Goal: Information Seeking & Learning: Learn about a topic

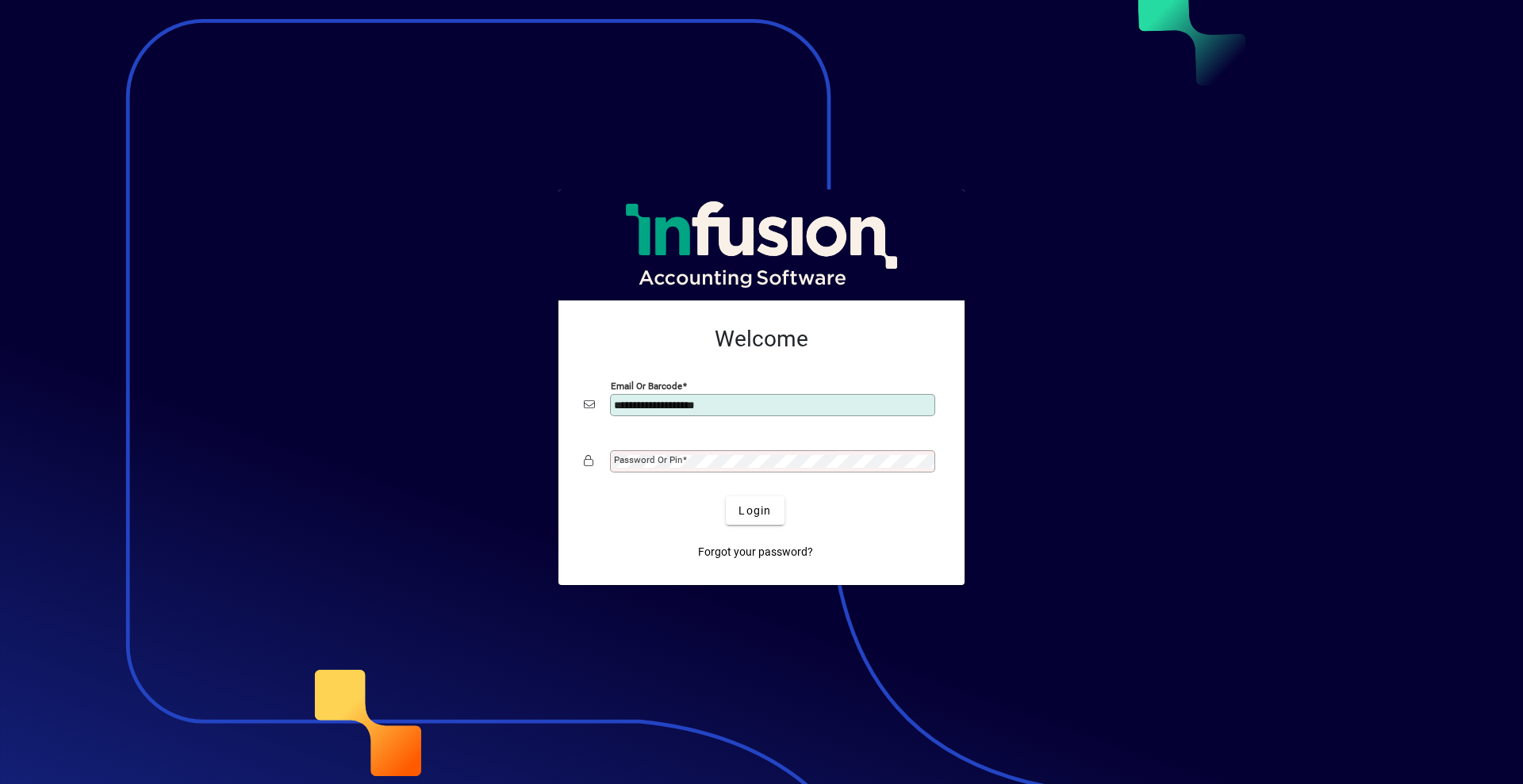
type input "**********"
click at [748, 496] on span "submit" at bounding box center [754, 510] width 58 height 38
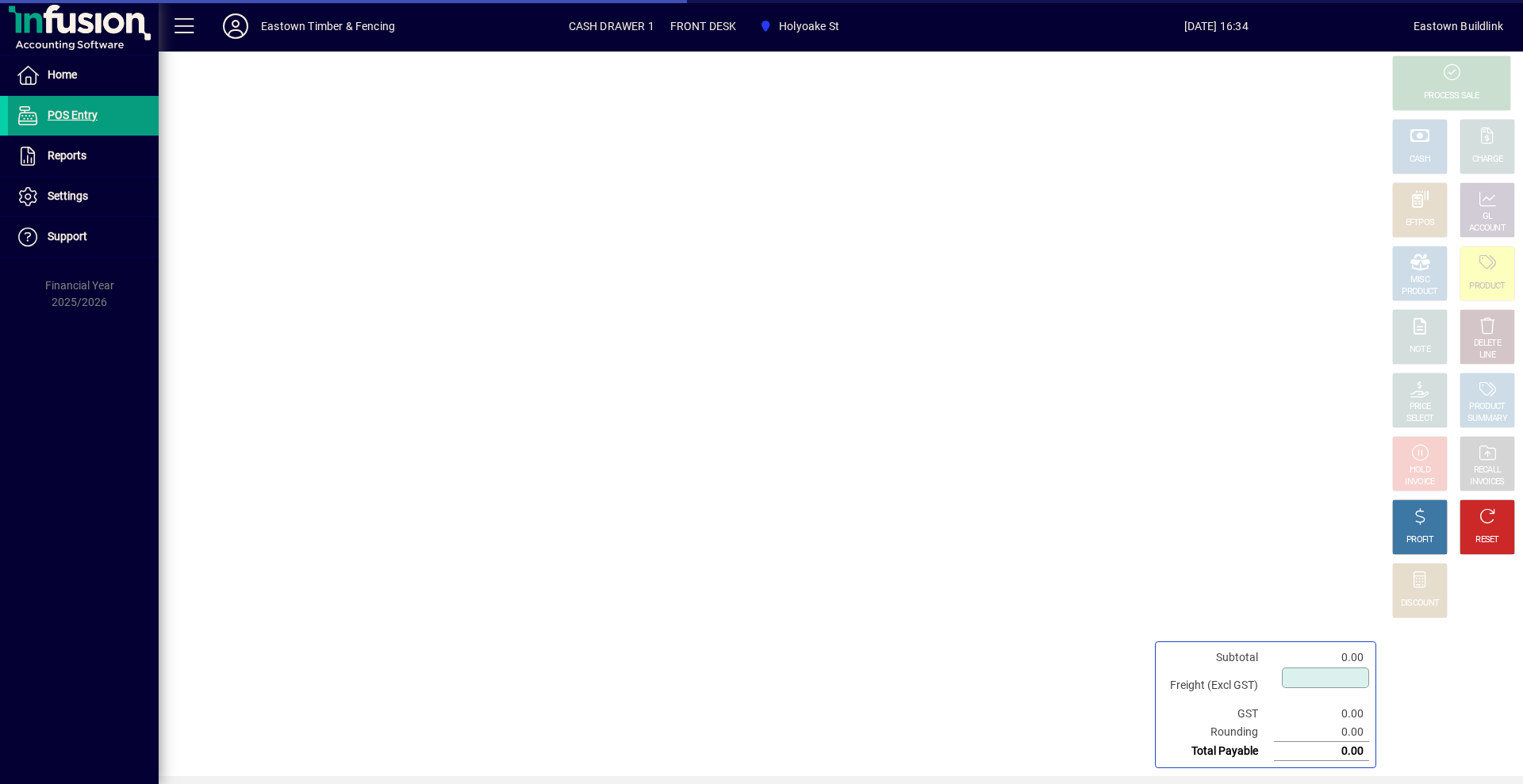
type input "****"
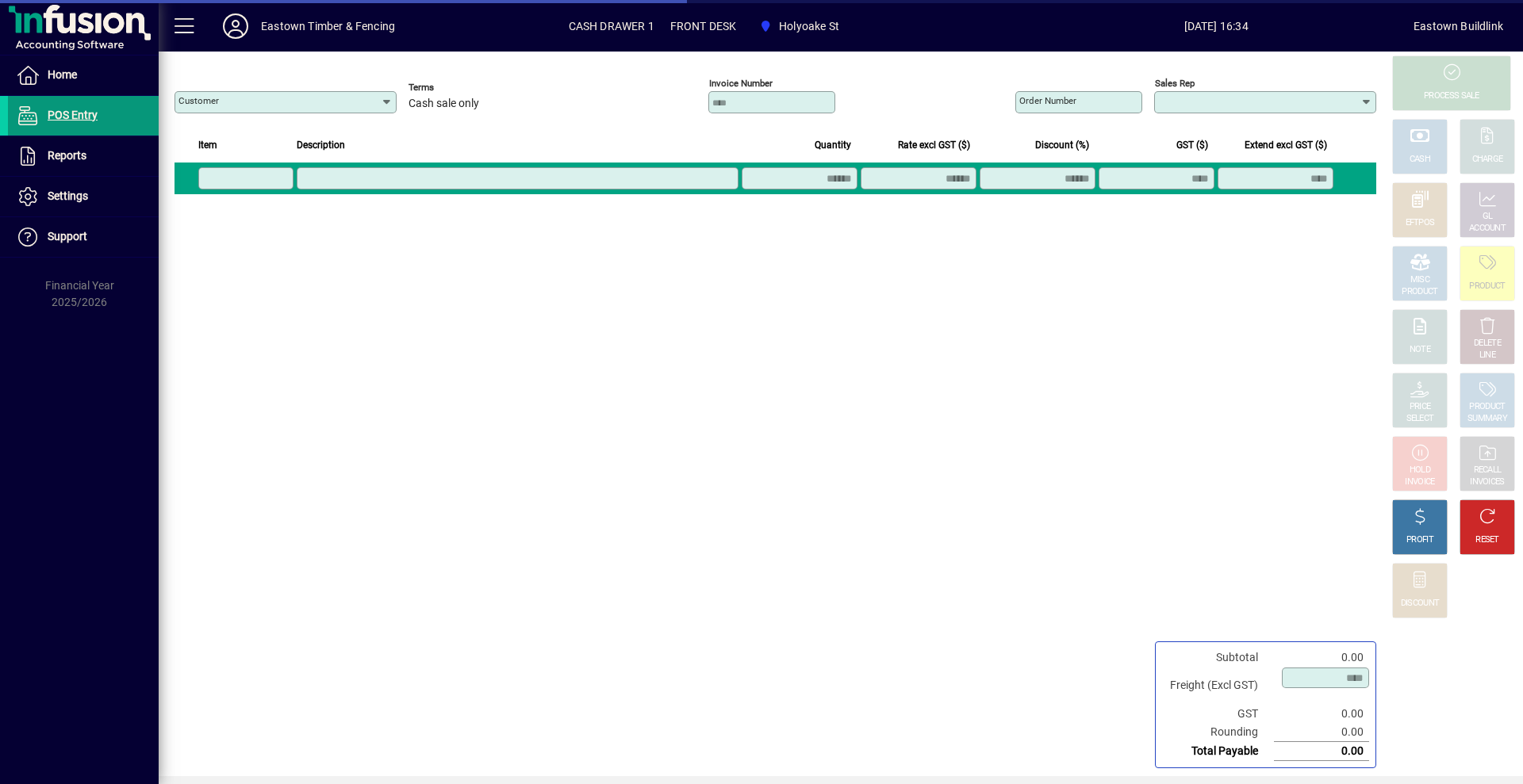
type input "**********"
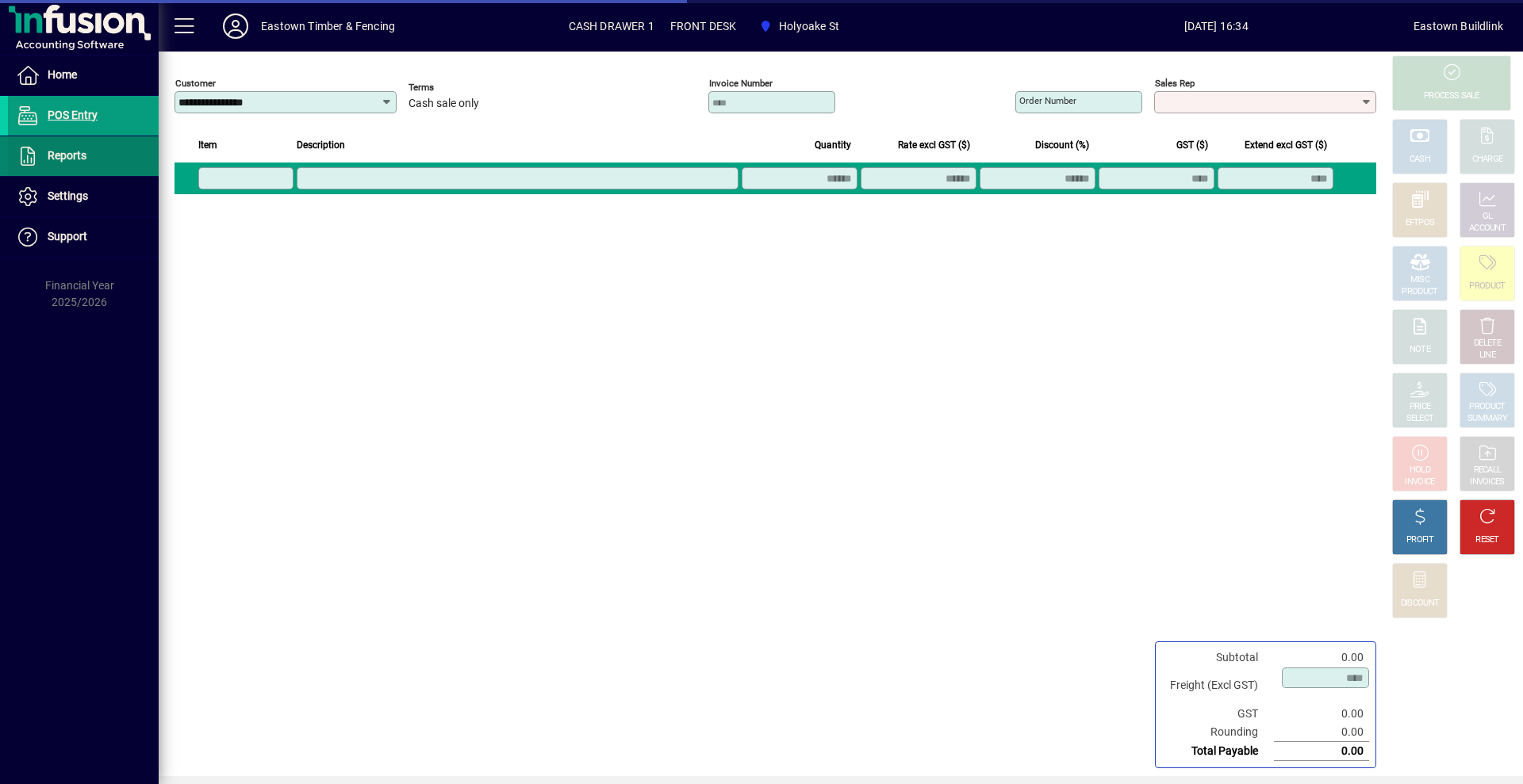
click at [81, 155] on span "Reports" at bounding box center [67, 155] width 39 height 13
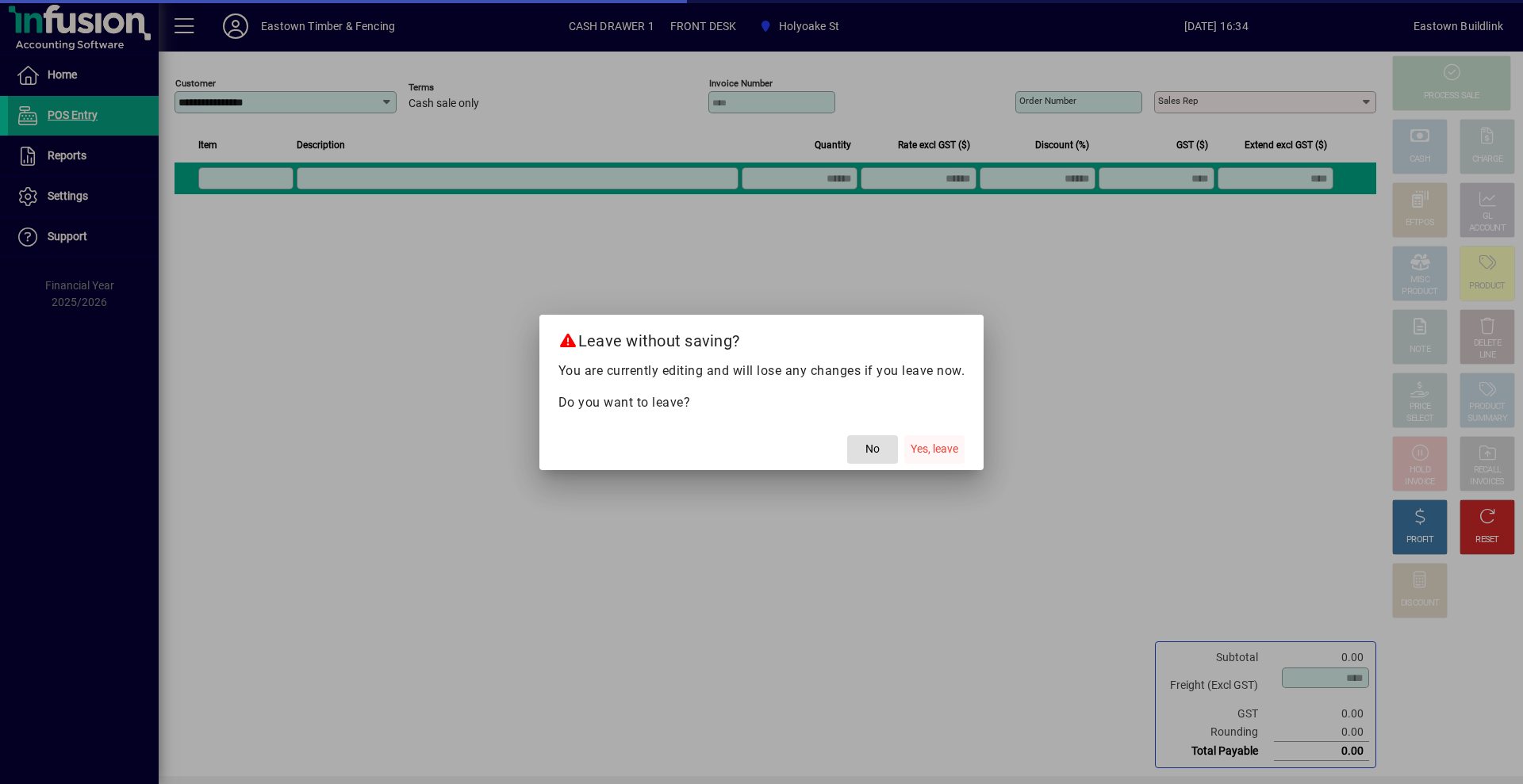
click at [914, 453] on span "Yes, leave" at bounding box center [934, 449] width 47 height 16
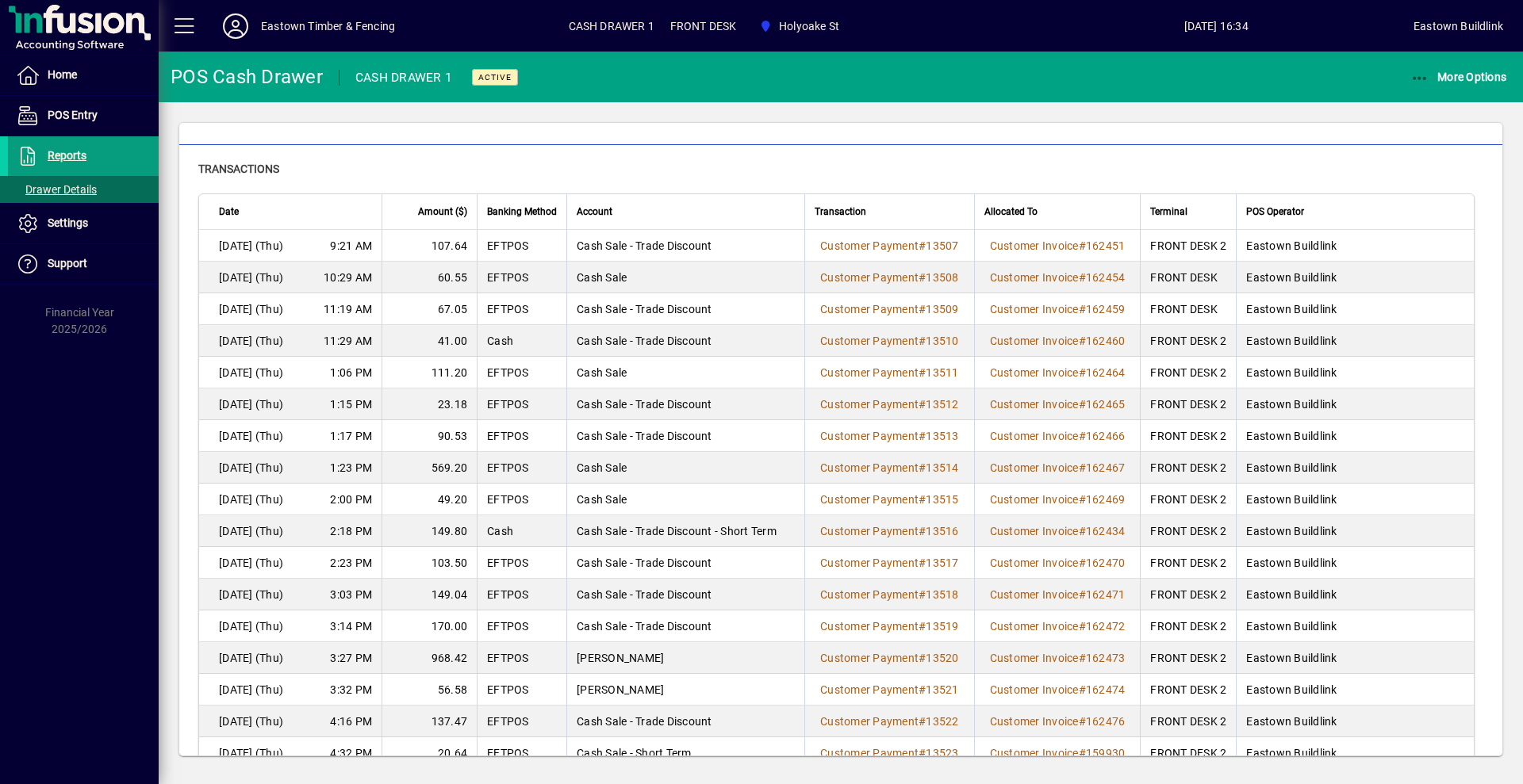
scroll to position [79, 0]
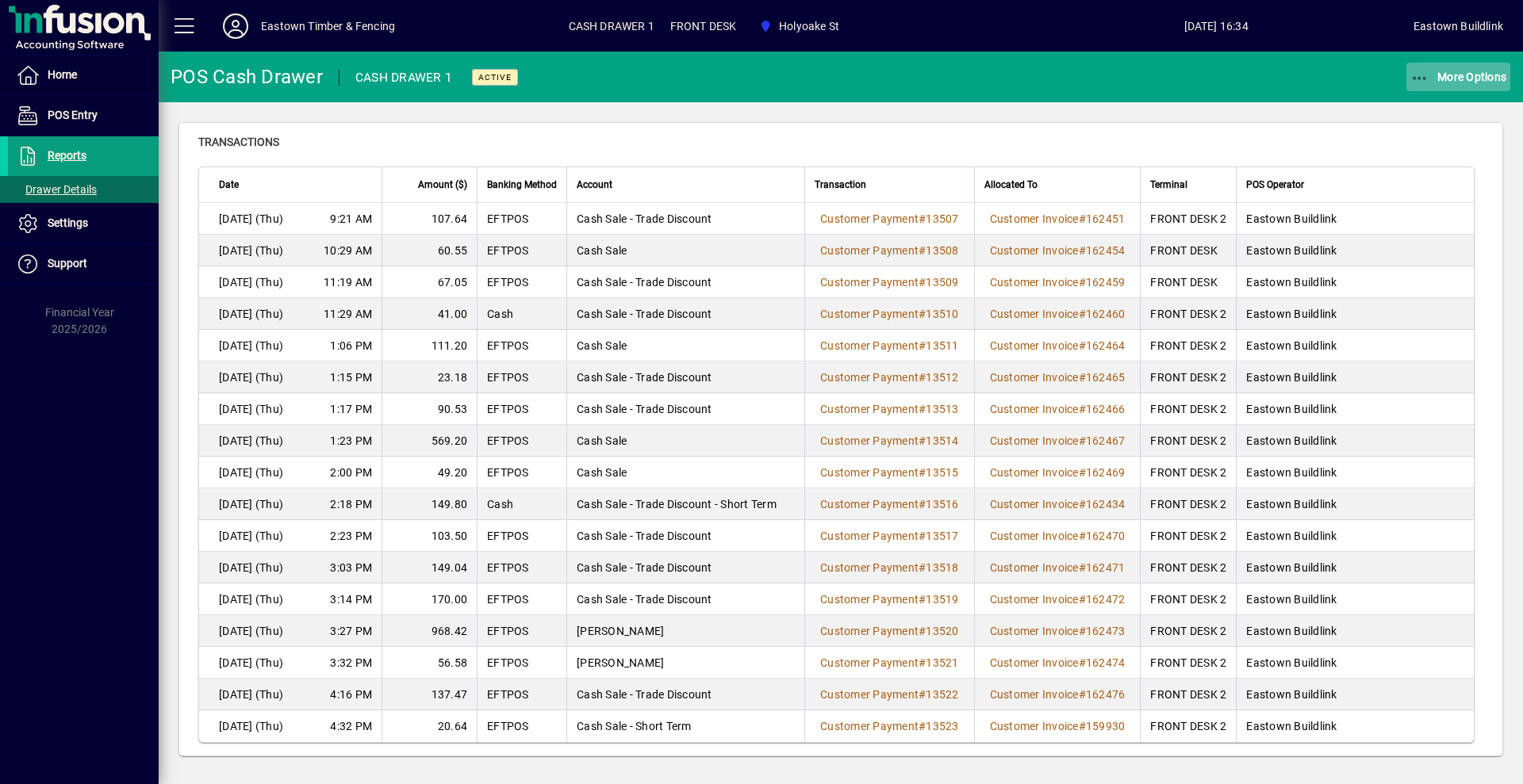
click at [1426, 82] on icon "button" at bounding box center [1420, 78] width 20 height 15
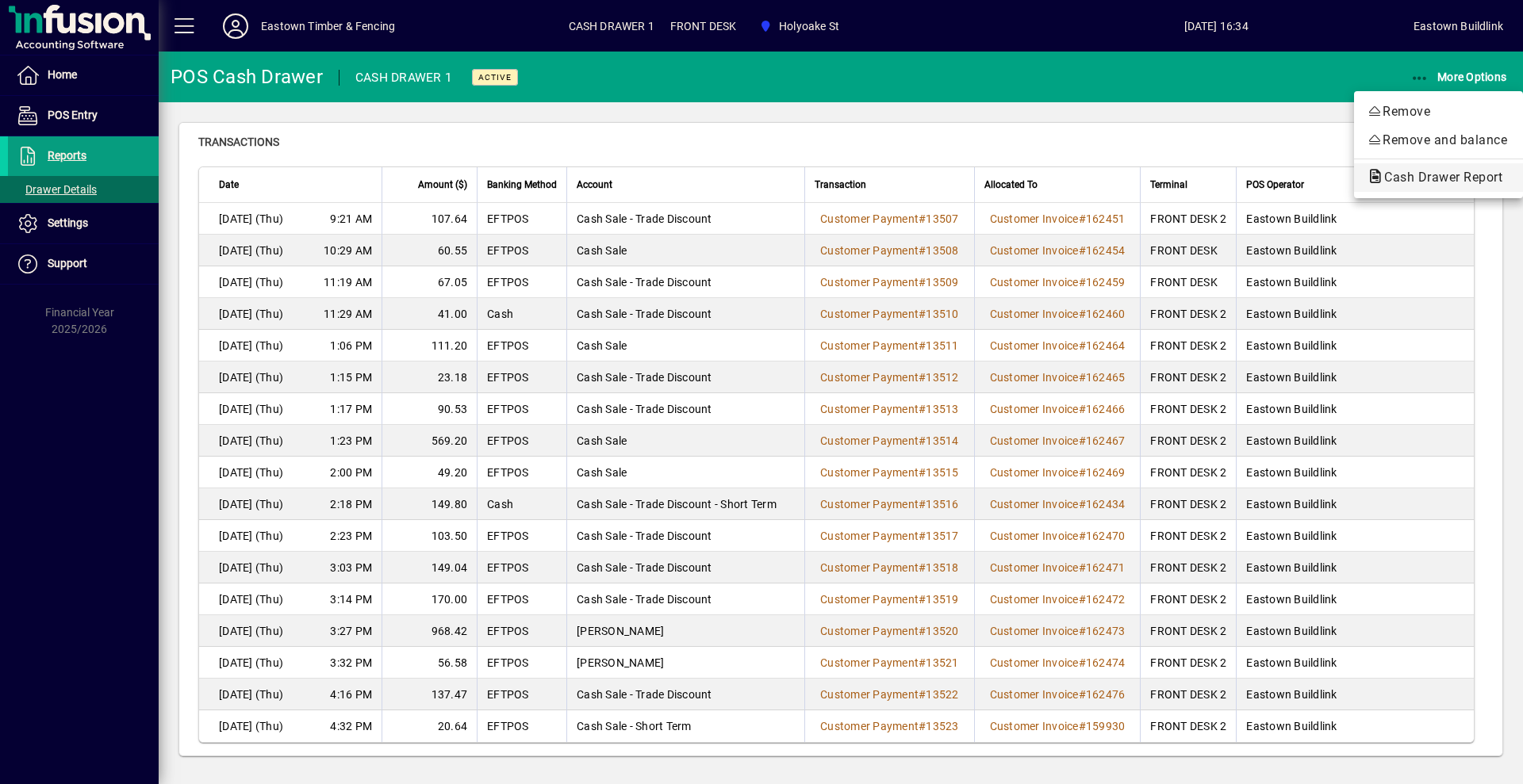
click at [1437, 176] on span "Cash Drawer Report" at bounding box center [1438, 177] width 143 height 15
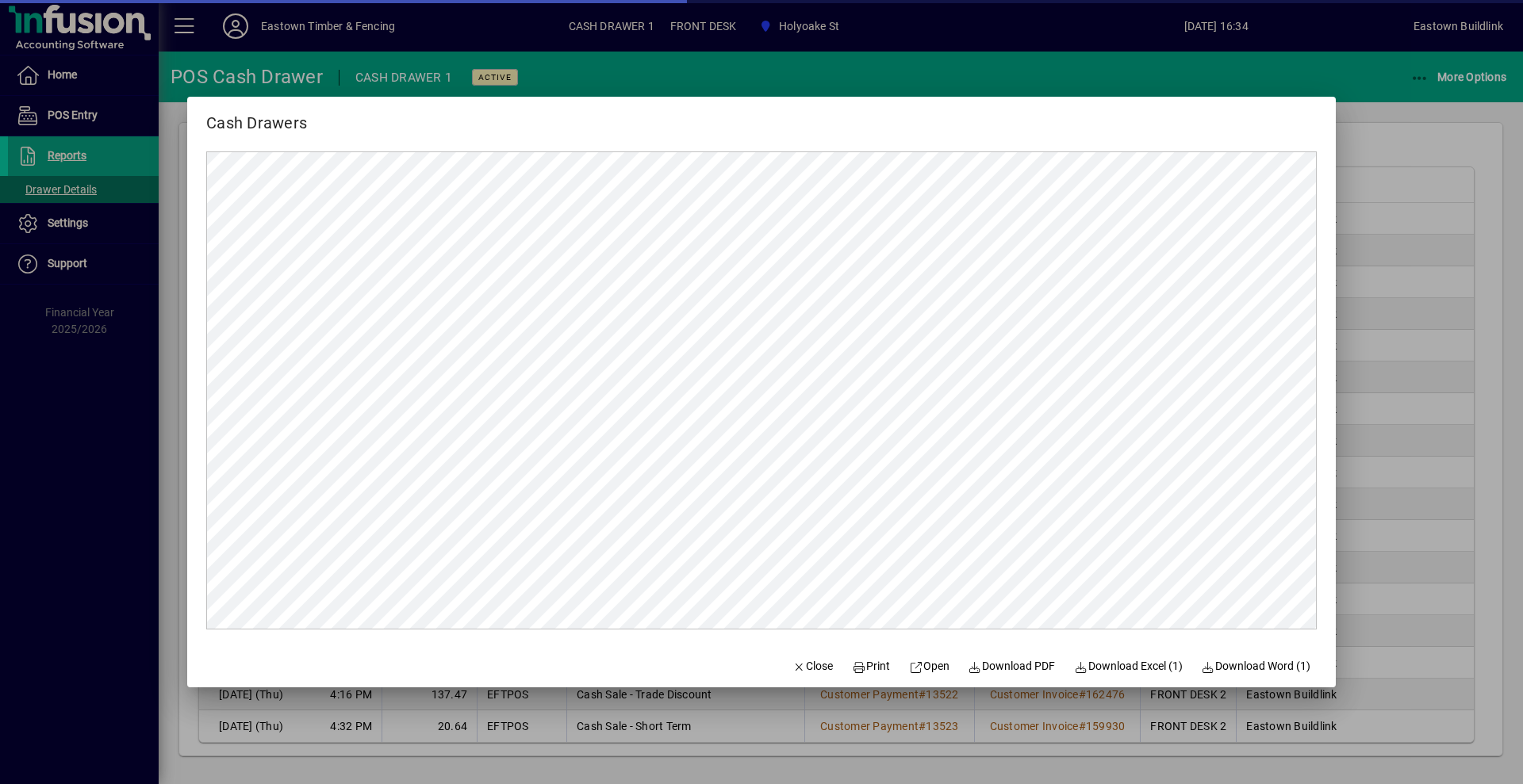
scroll to position [0, 0]
click at [806, 670] on span "Close" at bounding box center [813, 666] width 41 height 16
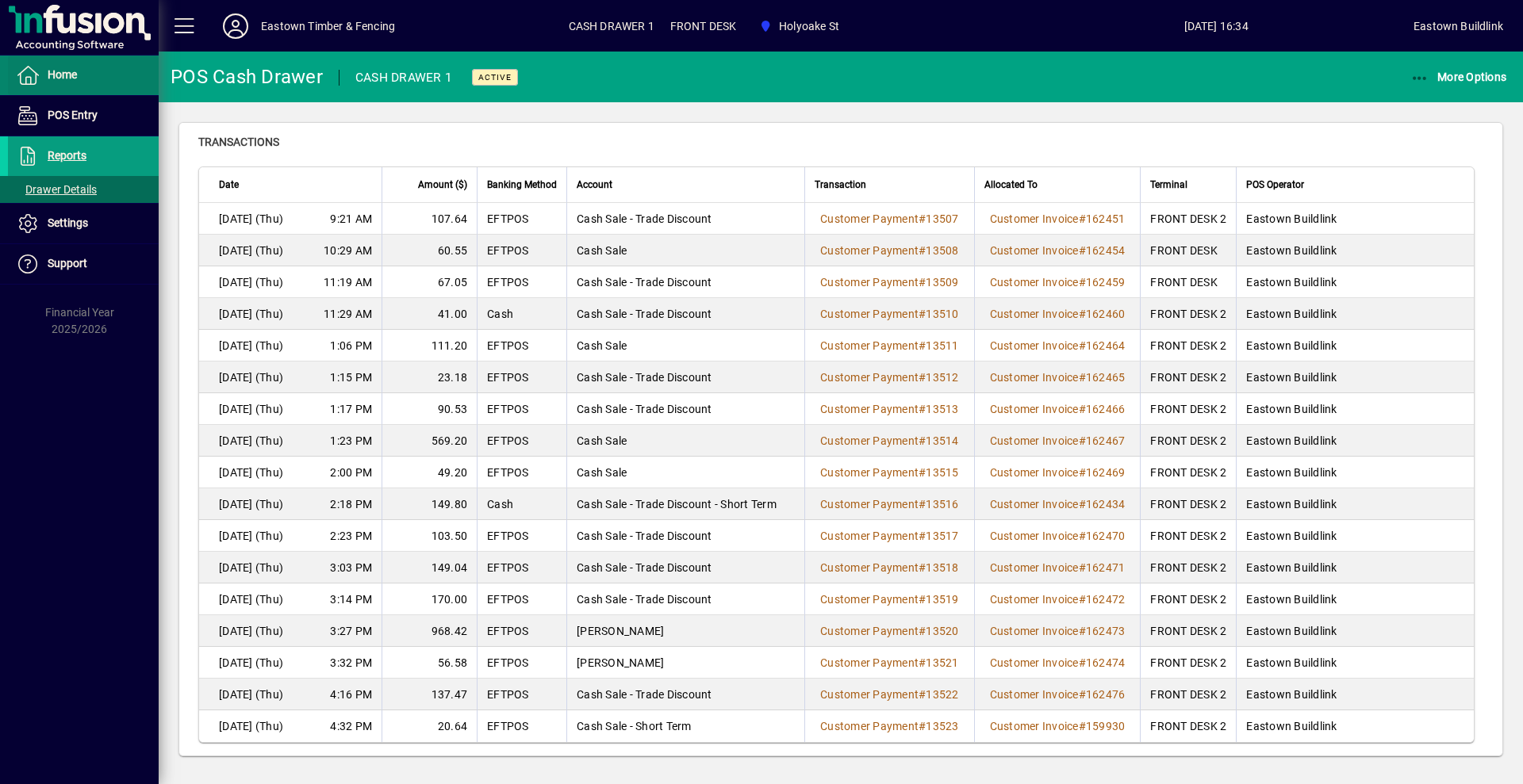
click at [98, 80] on span at bounding box center [83, 75] width 151 height 38
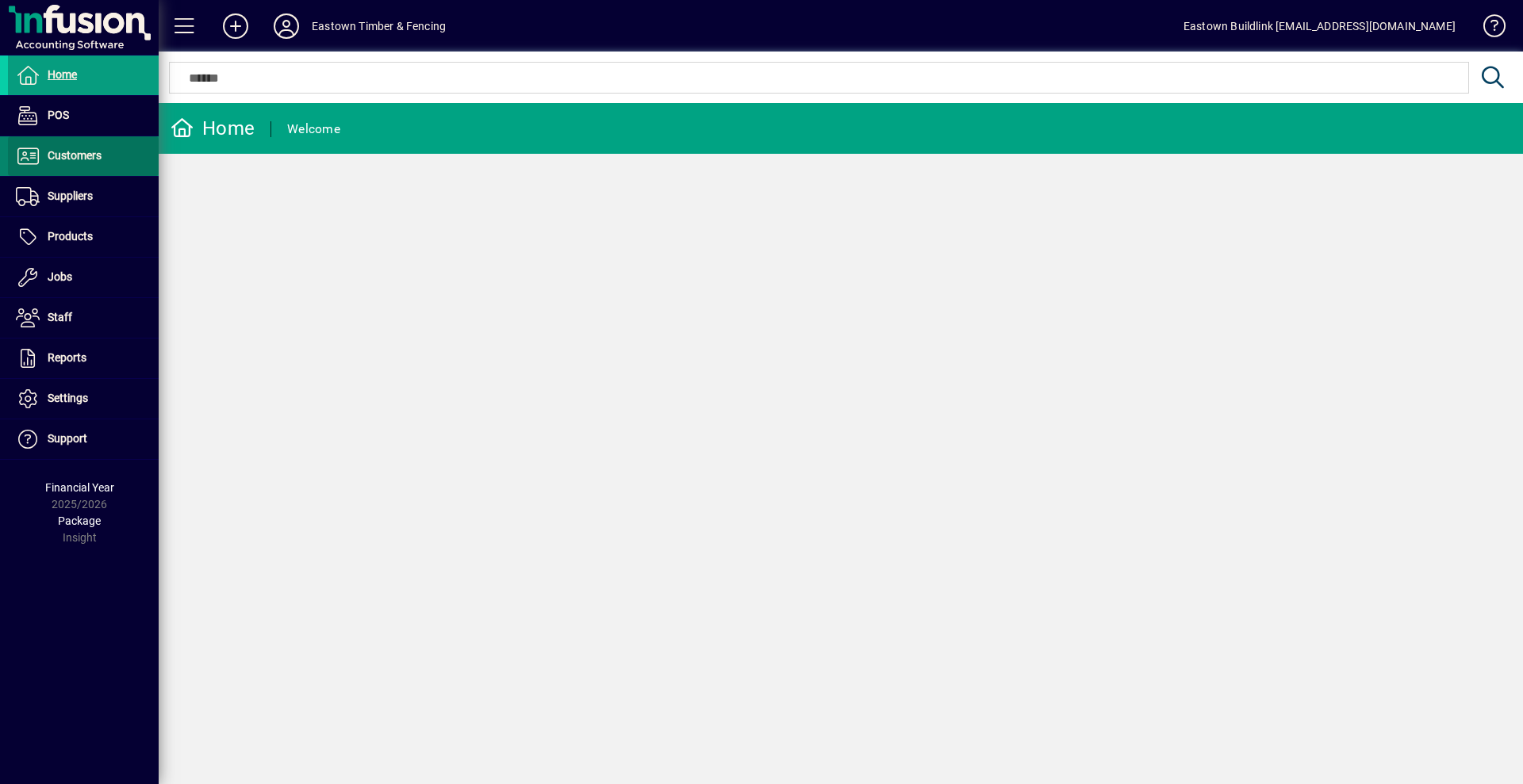
click at [89, 153] on span "Customers" at bounding box center [74, 155] width 54 height 13
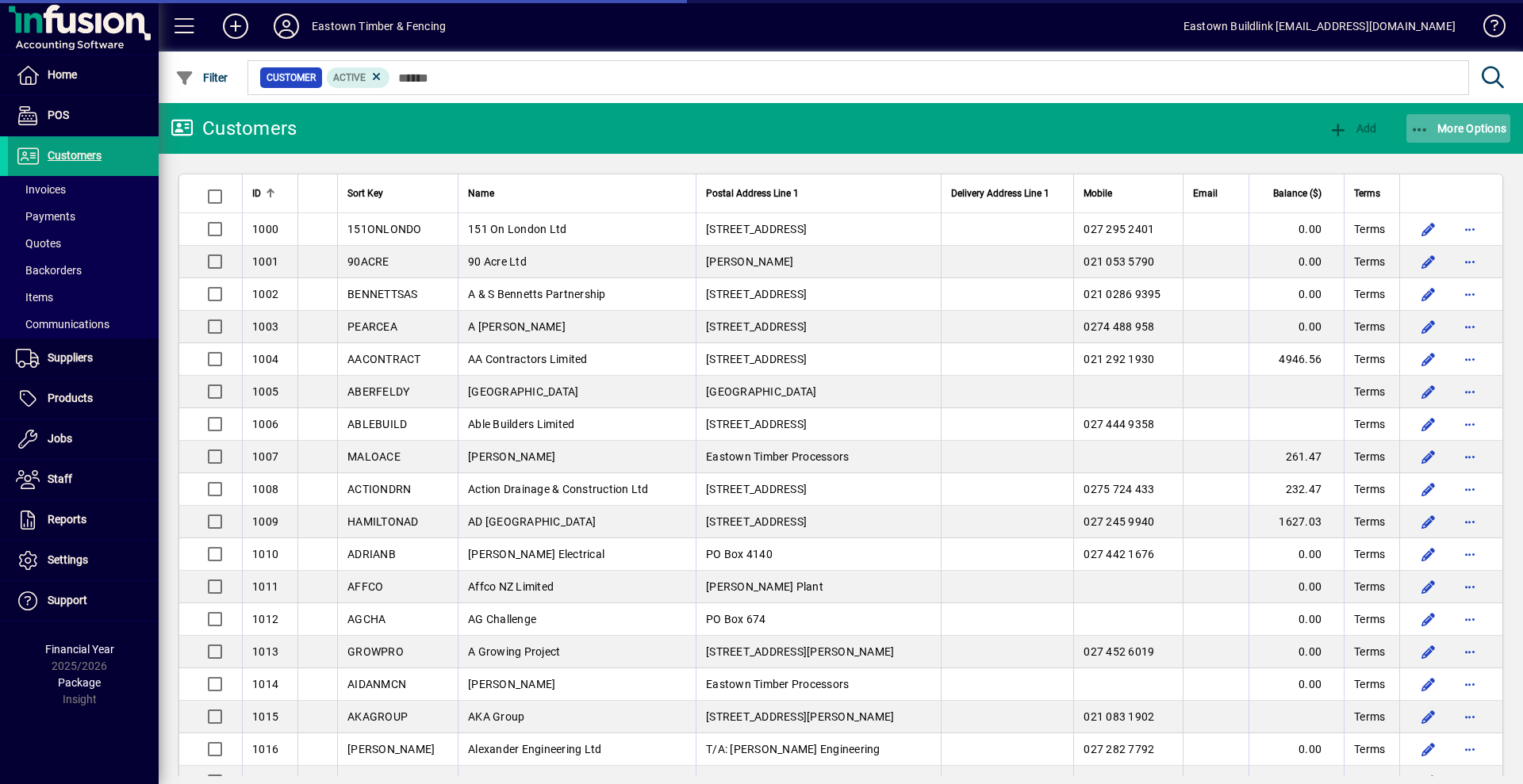
click at [1490, 129] on span "More Options" at bounding box center [1458, 128] width 97 height 13
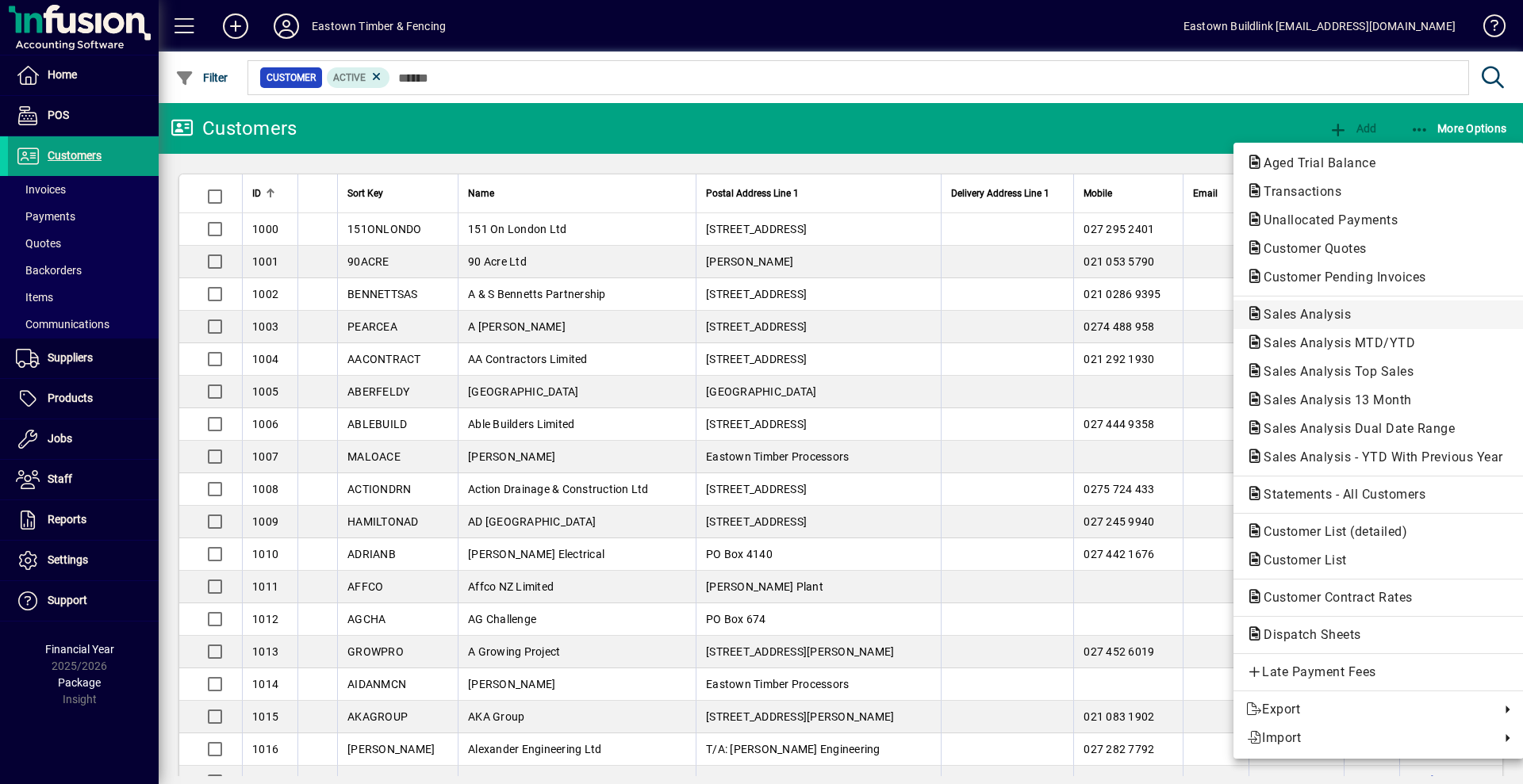
click at [1362, 318] on span "Sales Analysis" at bounding box center [1378, 314] width 265 height 19
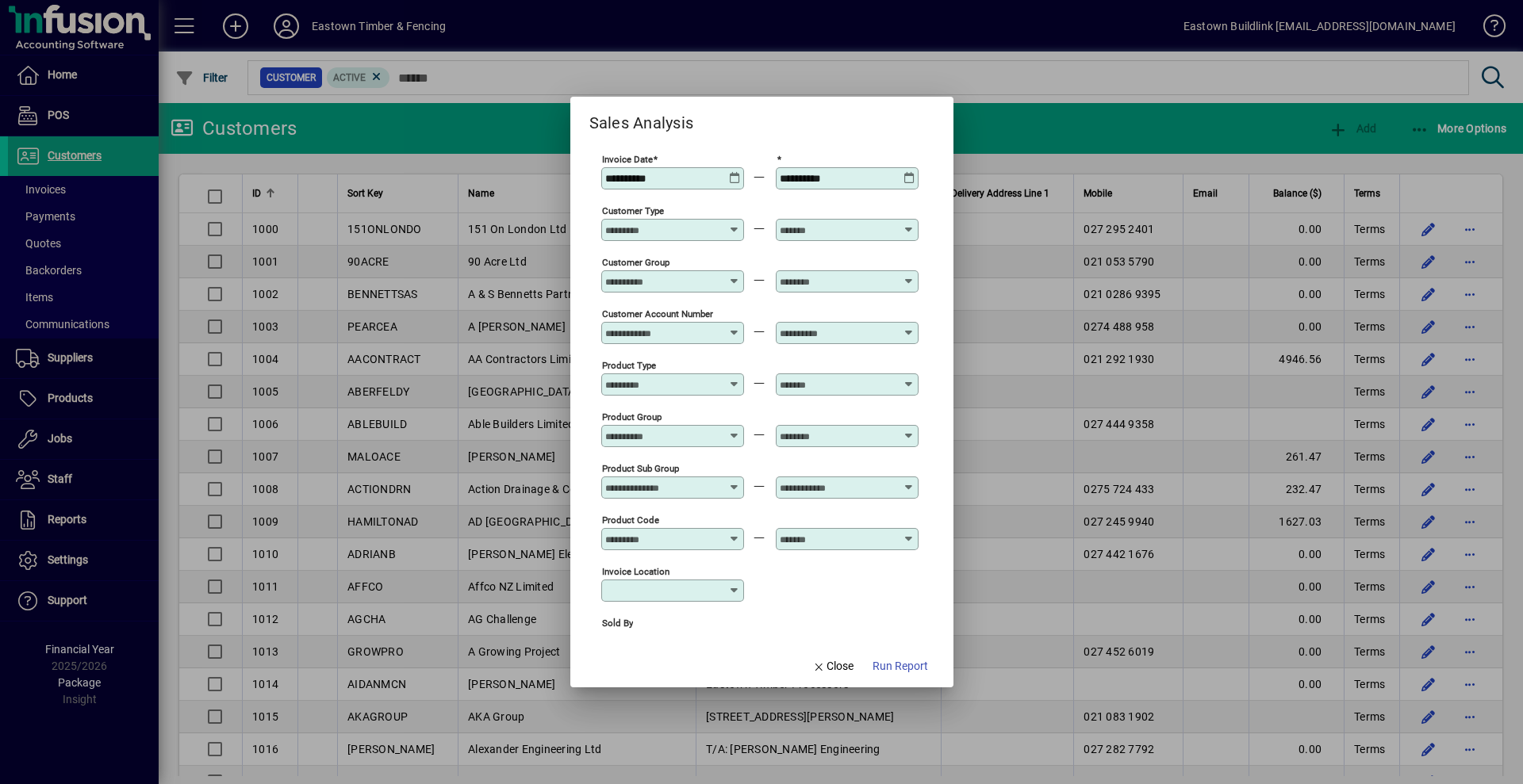
click at [708, 636] on input "Sold By" at bounding box center [663, 642] width 116 height 13
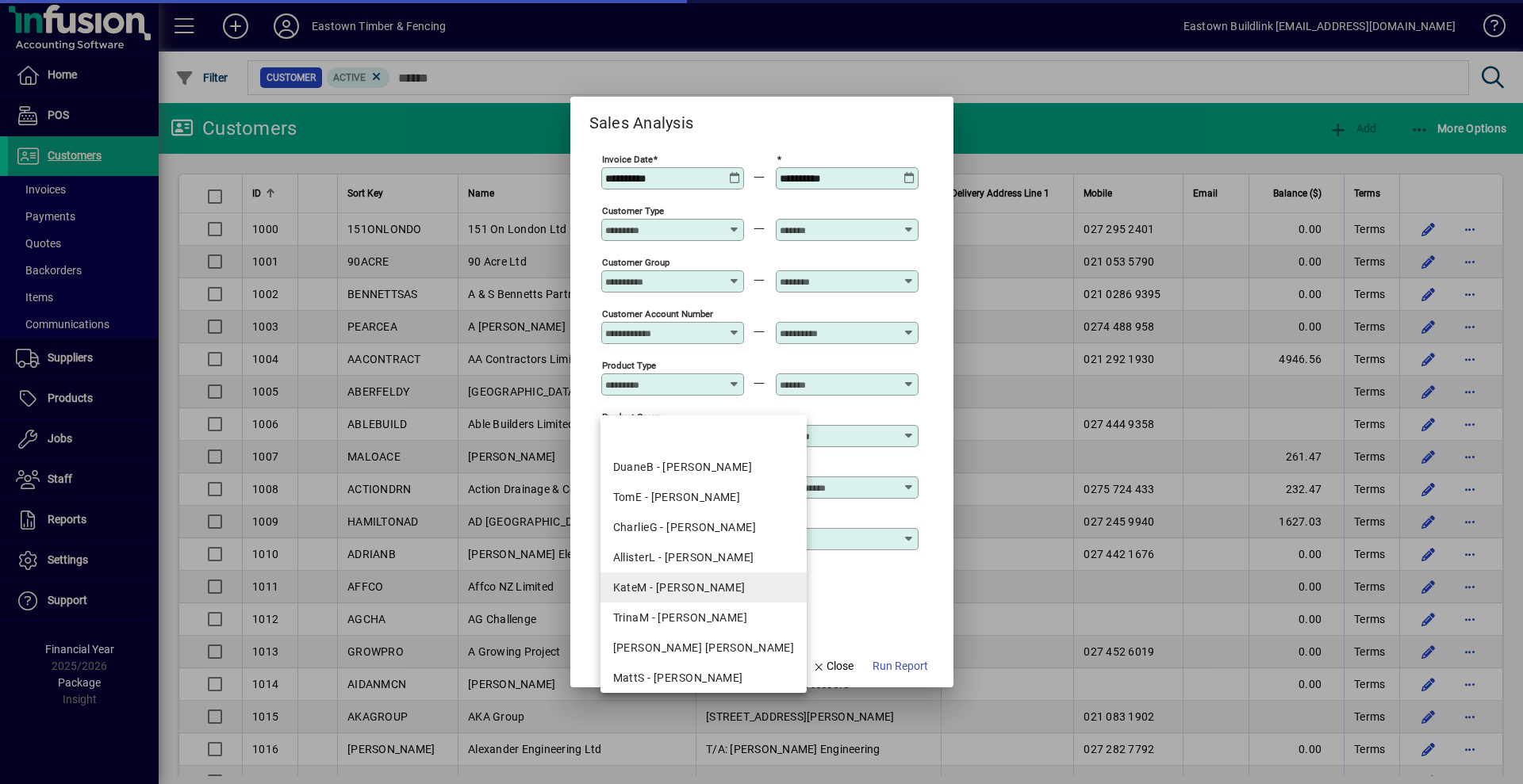
scroll to position [237, 0]
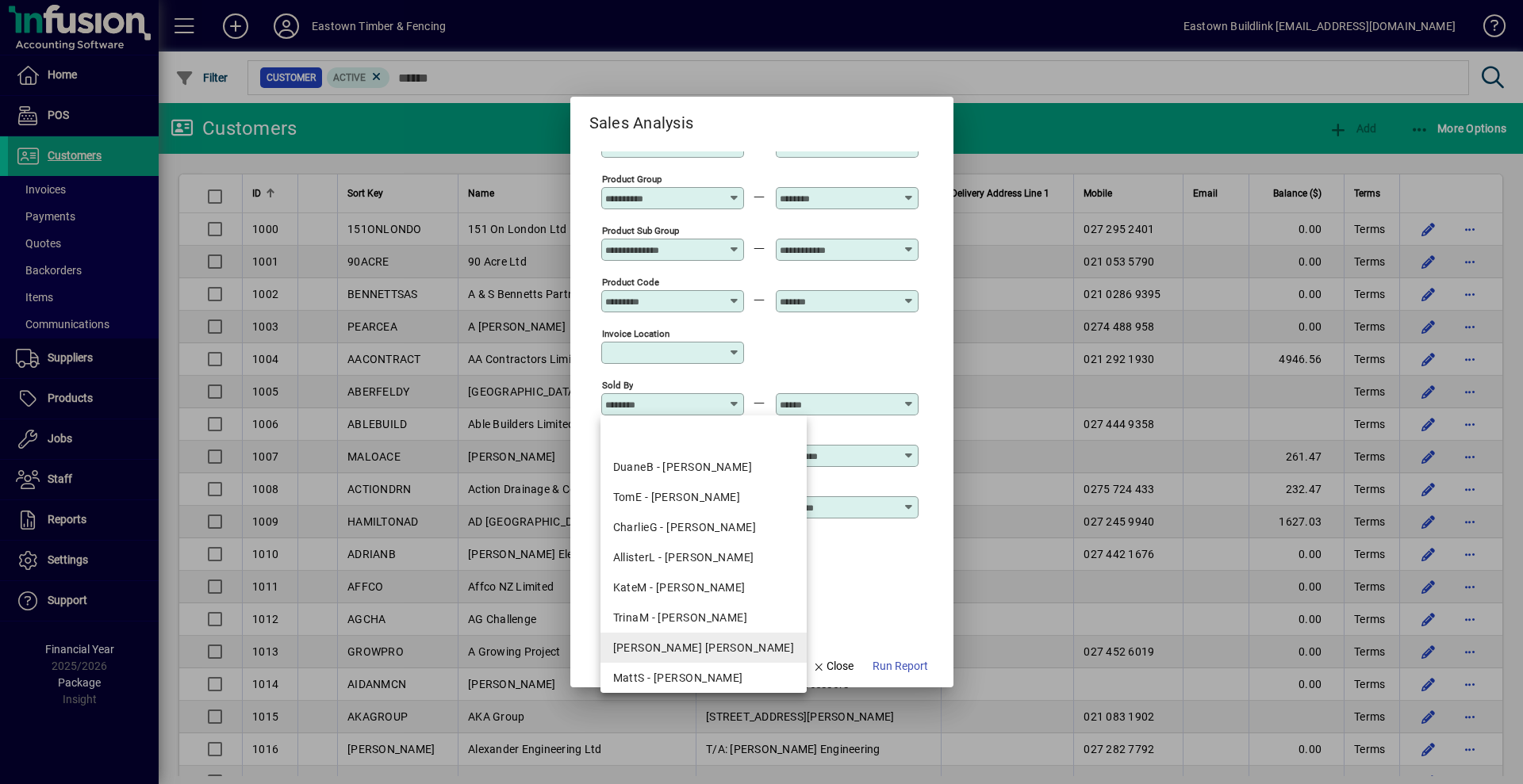
click at [698, 644] on div "KiaraN - Kiara Neil" at bounding box center [704, 648] width 181 height 16
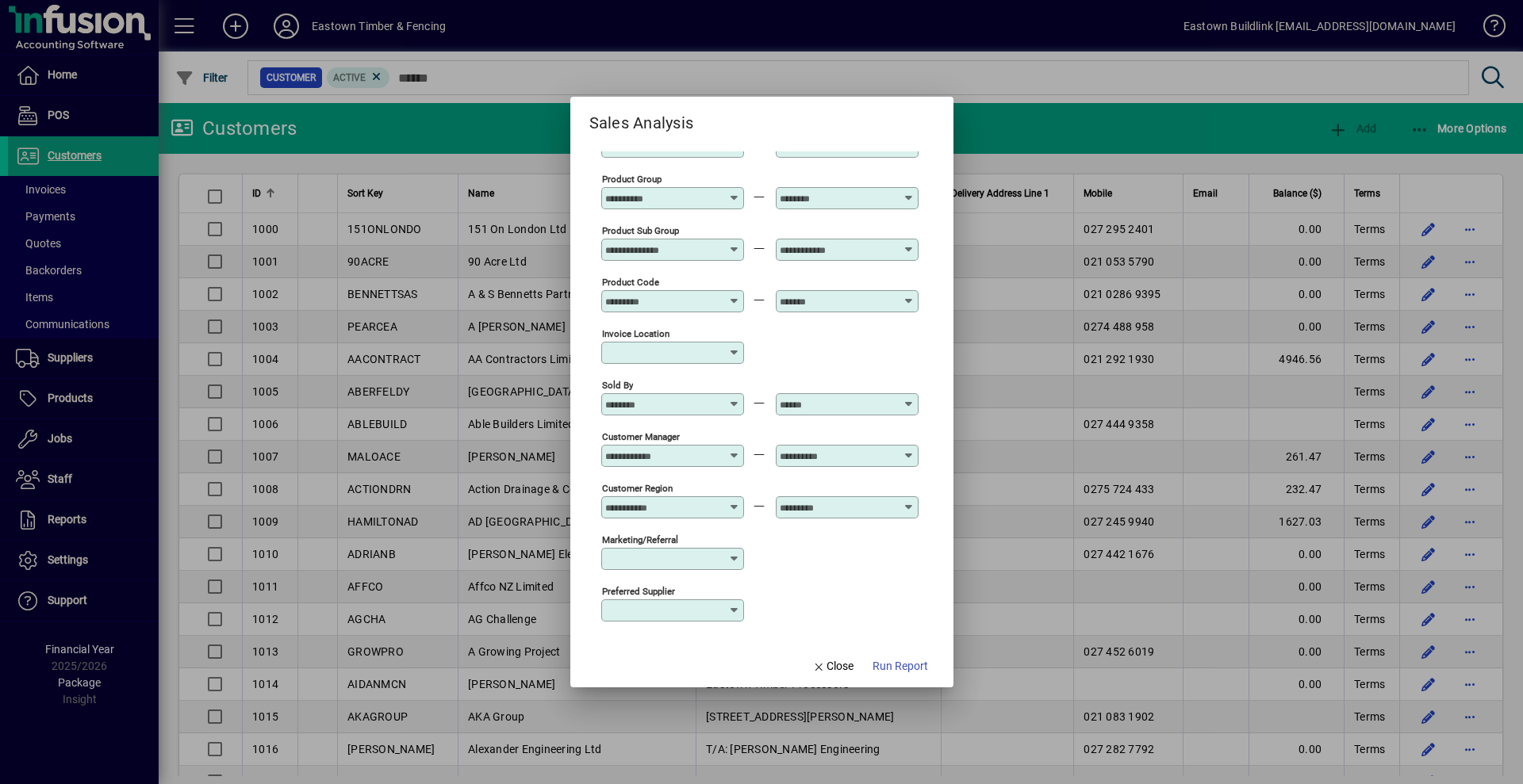
type input "**********"
click at [814, 407] on input "text" at bounding box center [837, 404] width 116 height 13
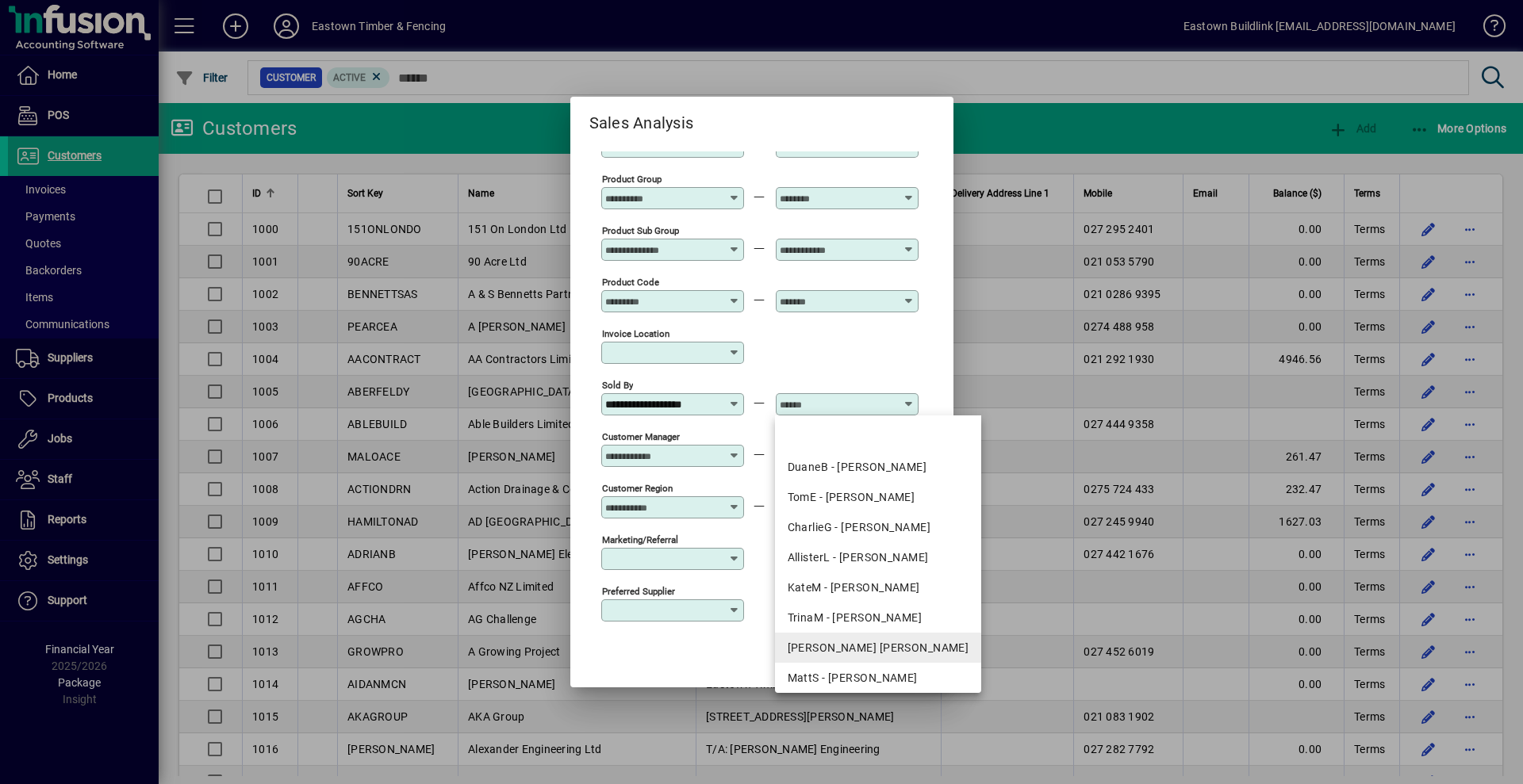
click at [842, 645] on div "KiaraN - Kiara Neil" at bounding box center [878, 648] width 181 height 16
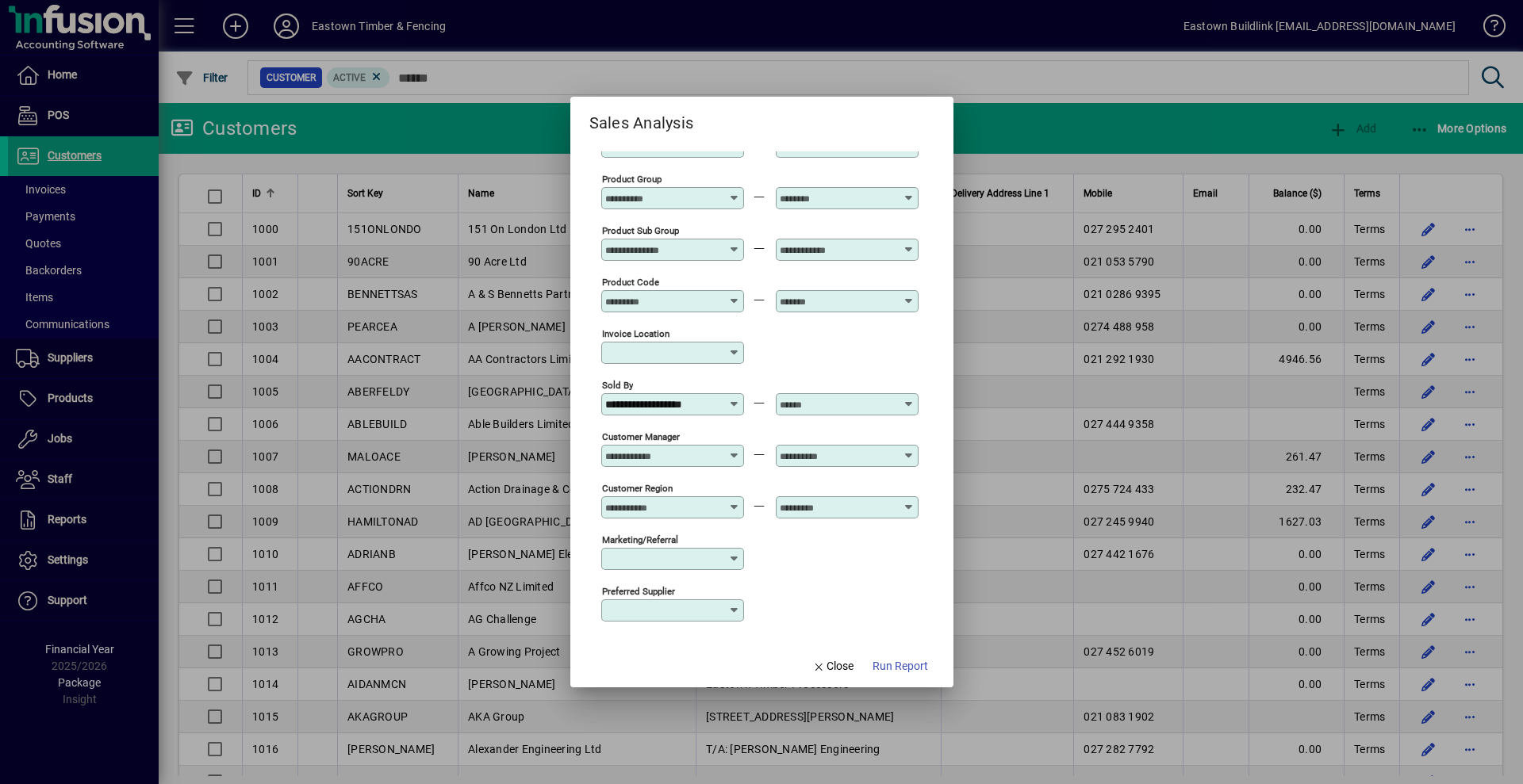
type input "**********"
click at [905, 676] on span "button" at bounding box center [900, 666] width 68 height 38
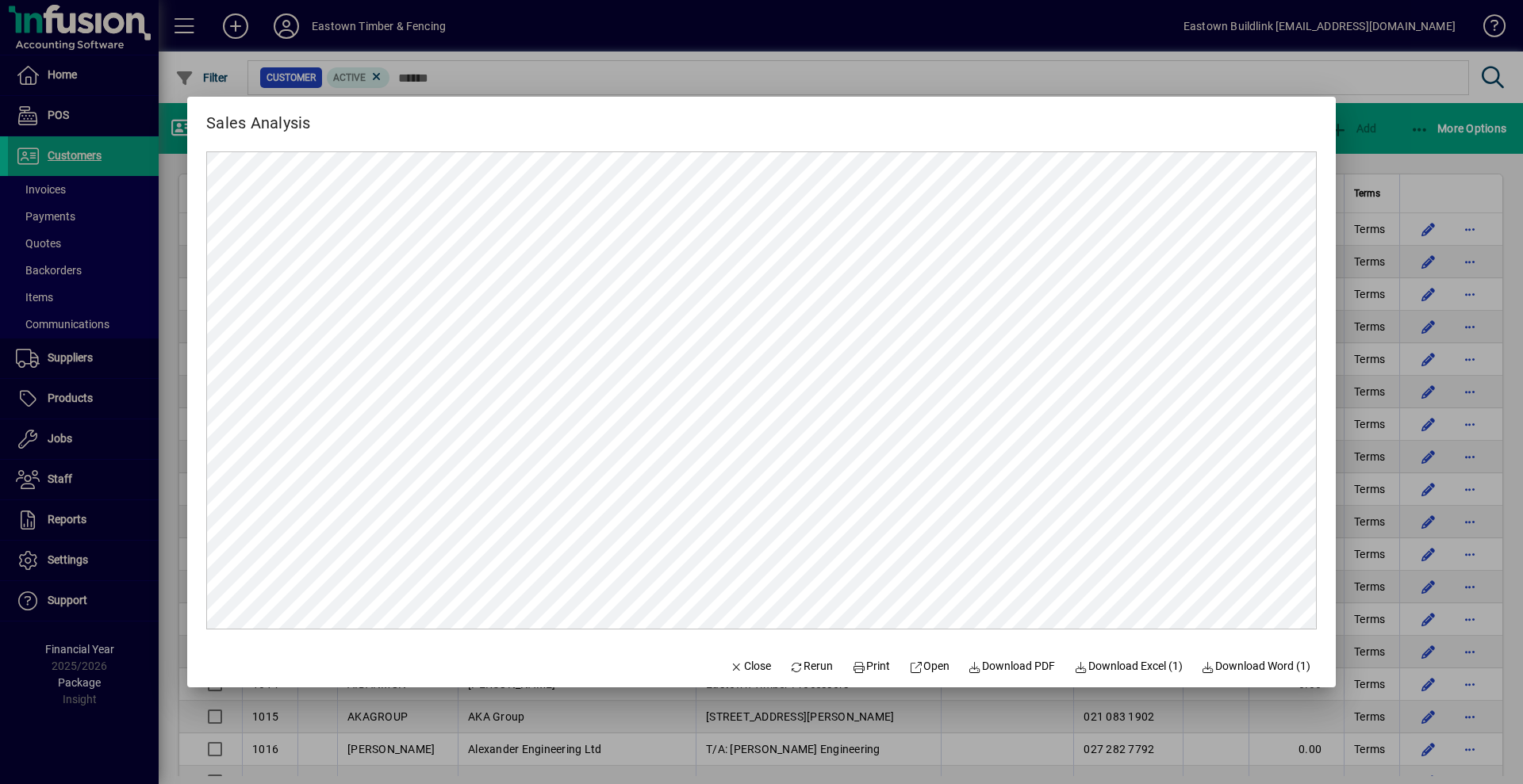
scroll to position [0, 0]
click at [736, 671] on span "Close" at bounding box center [750, 666] width 41 height 16
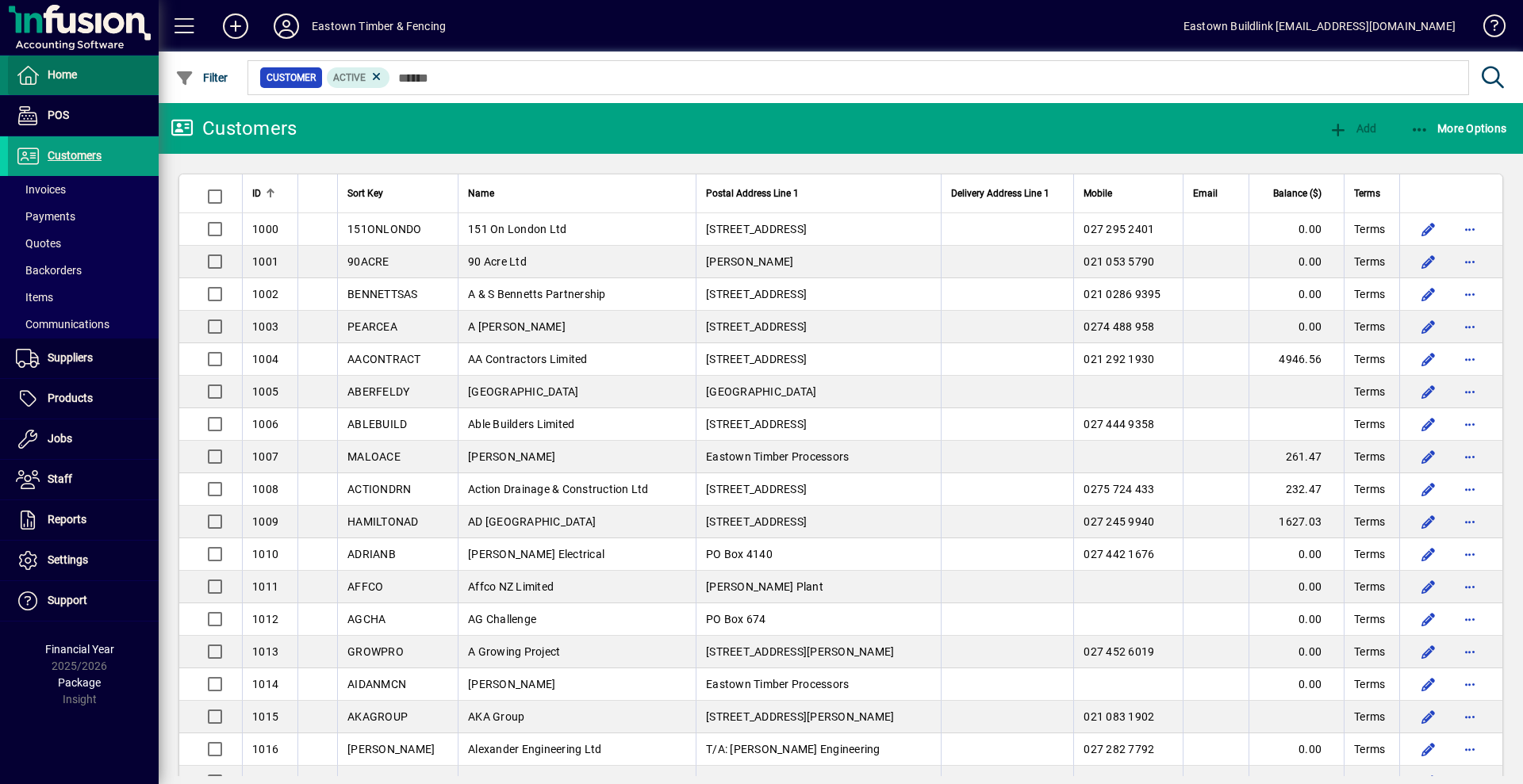
click at [67, 75] on span "Home" at bounding box center [62, 75] width 29 height 13
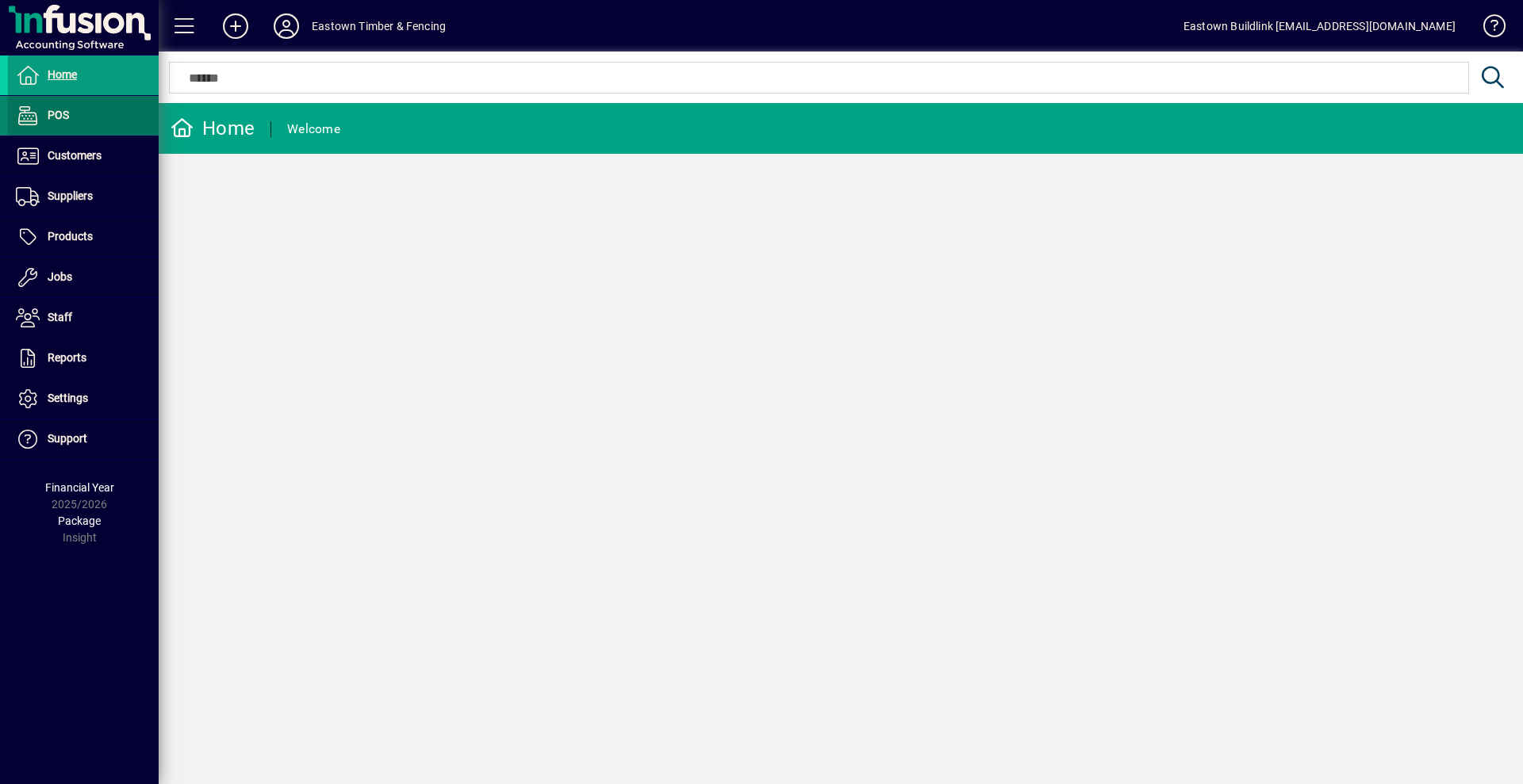
click at [96, 129] on span at bounding box center [83, 115] width 151 height 38
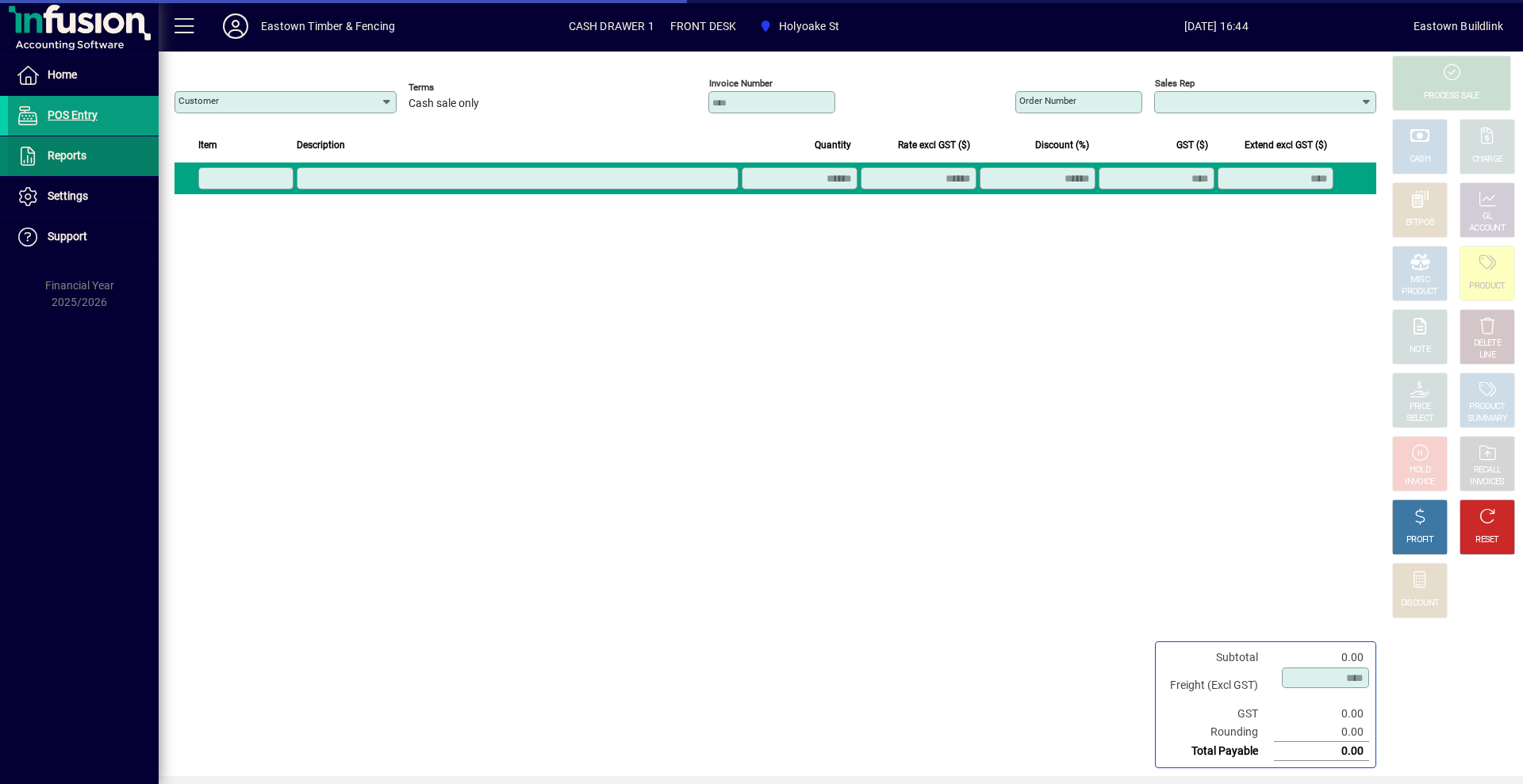
type input "**********"
click at [103, 160] on span at bounding box center [83, 156] width 151 height 38
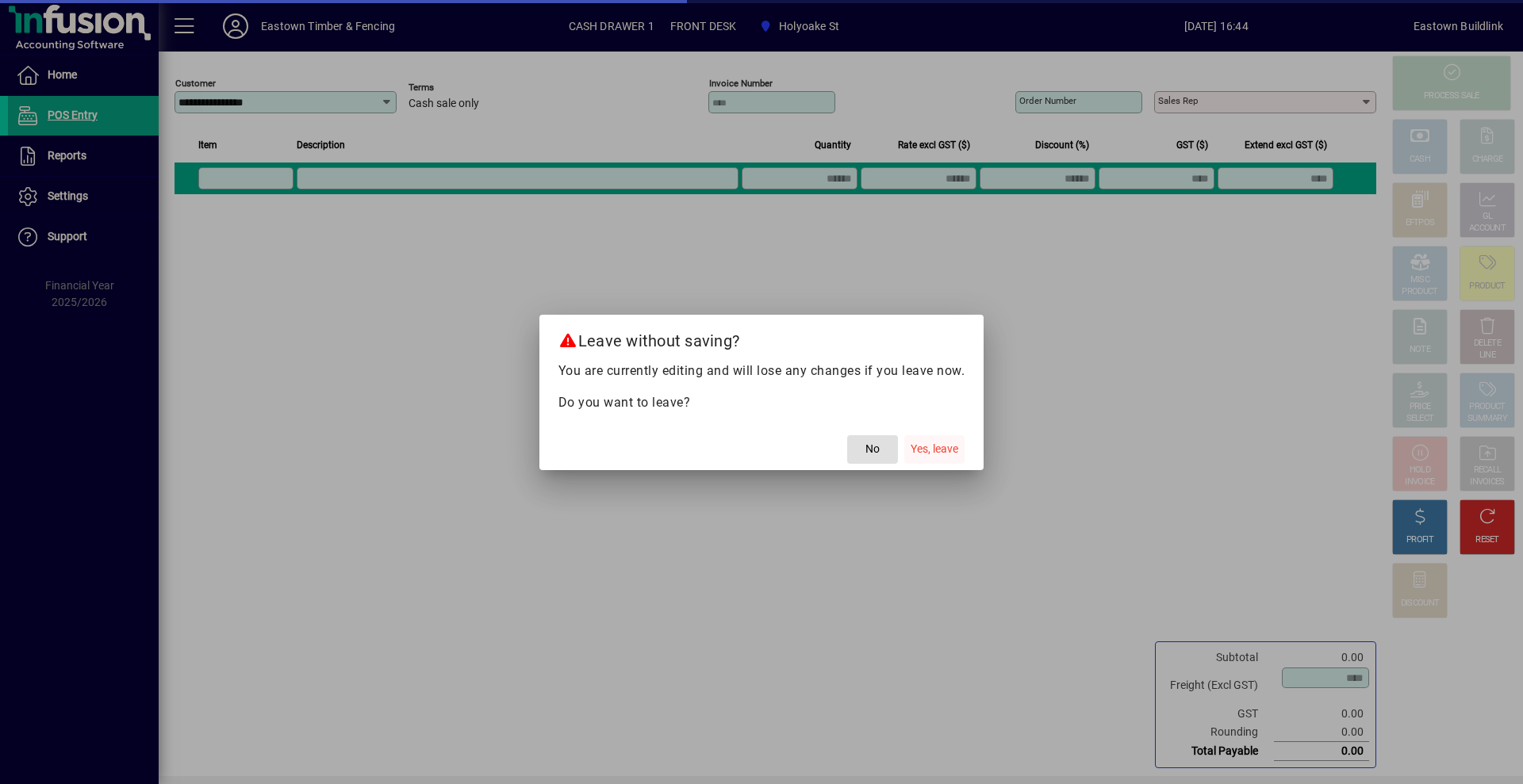
click at [959, 455] on span "button" at bounding box center [934, 449] width 60 height 38
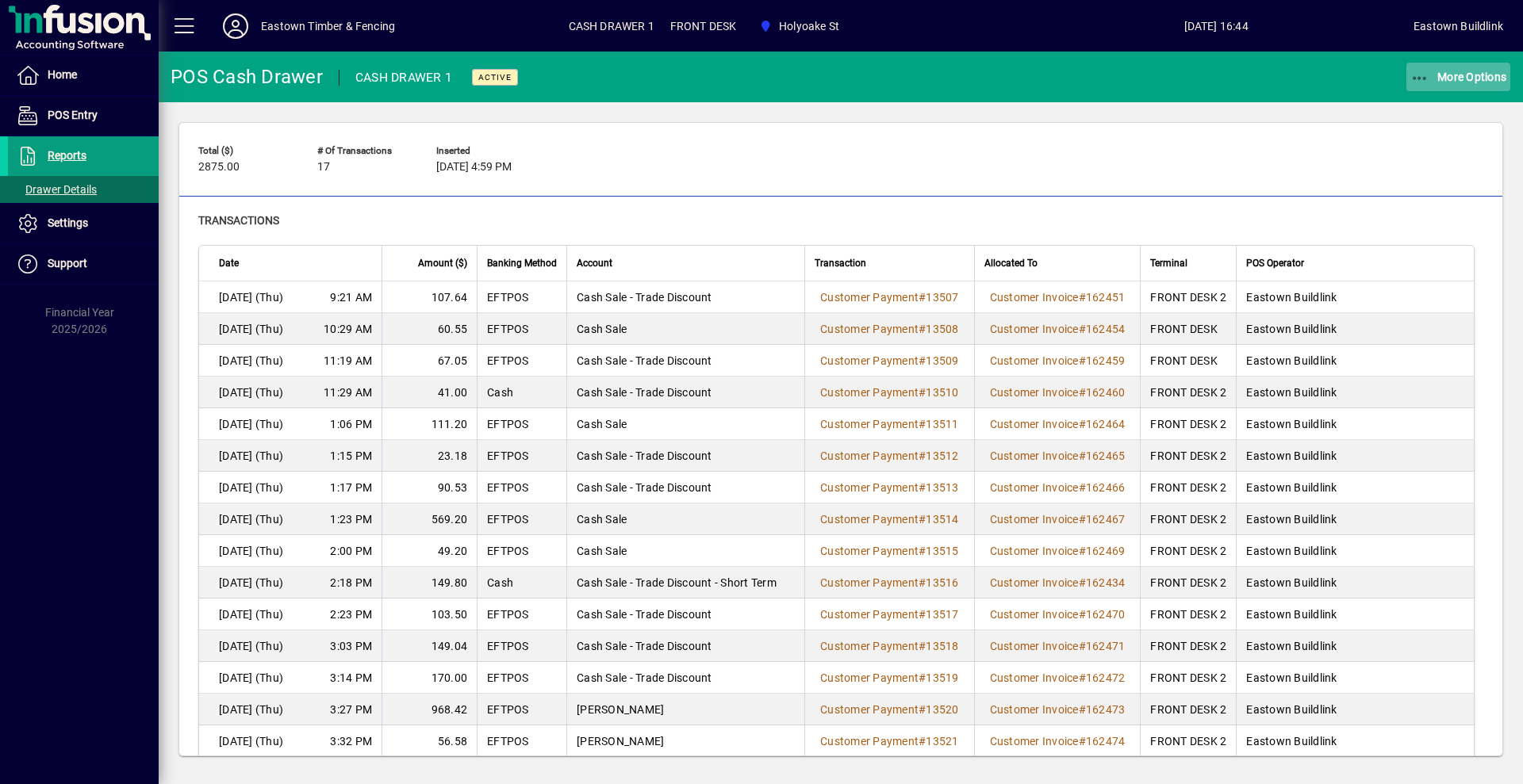
click at [1441, 75] on span "More Options" at bounding box center [1458, 77] width 97 height 13
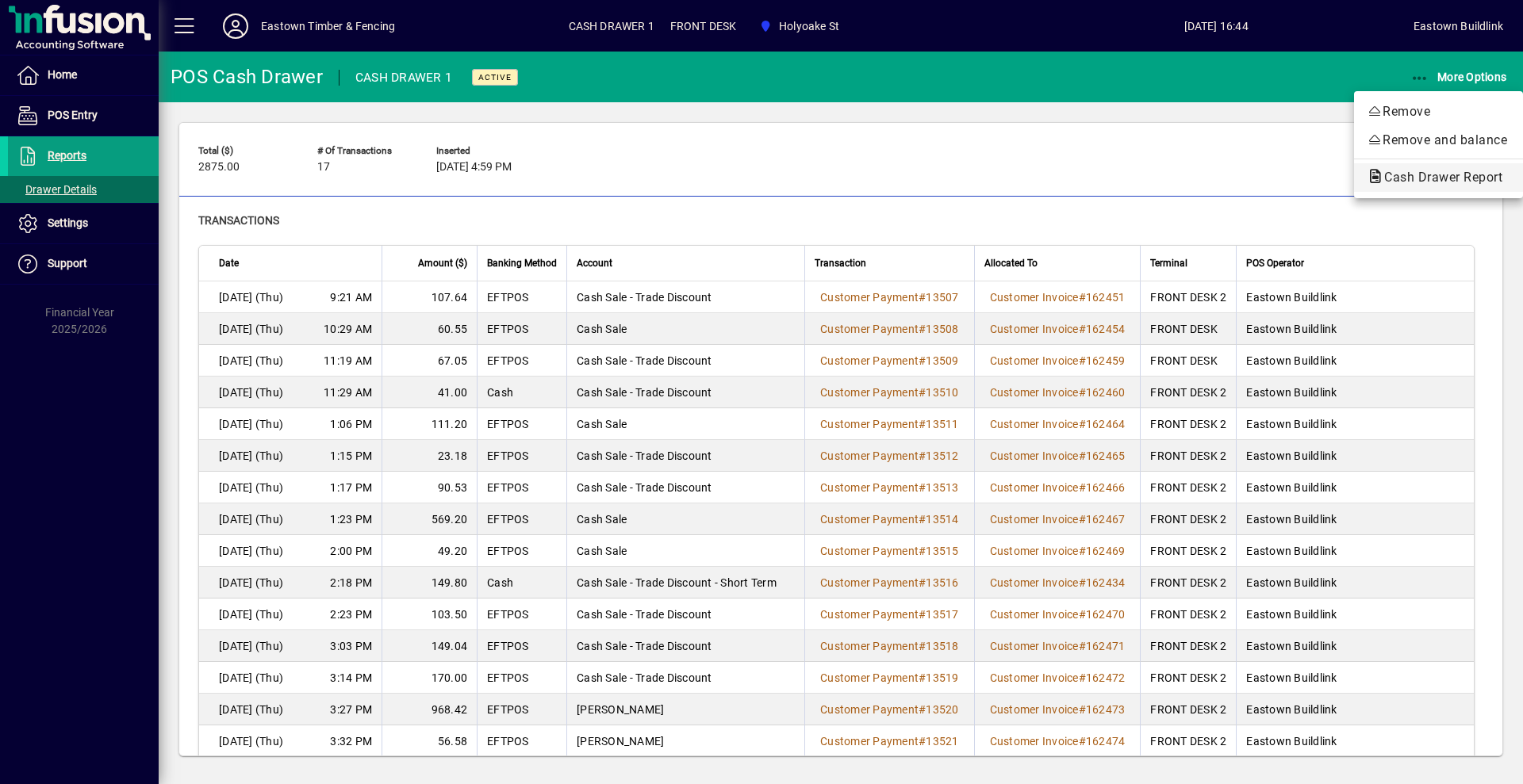
click at [1438, 181] on span "Cash Drawer Report" at bounding box center [1438, 177] width 143 height 15
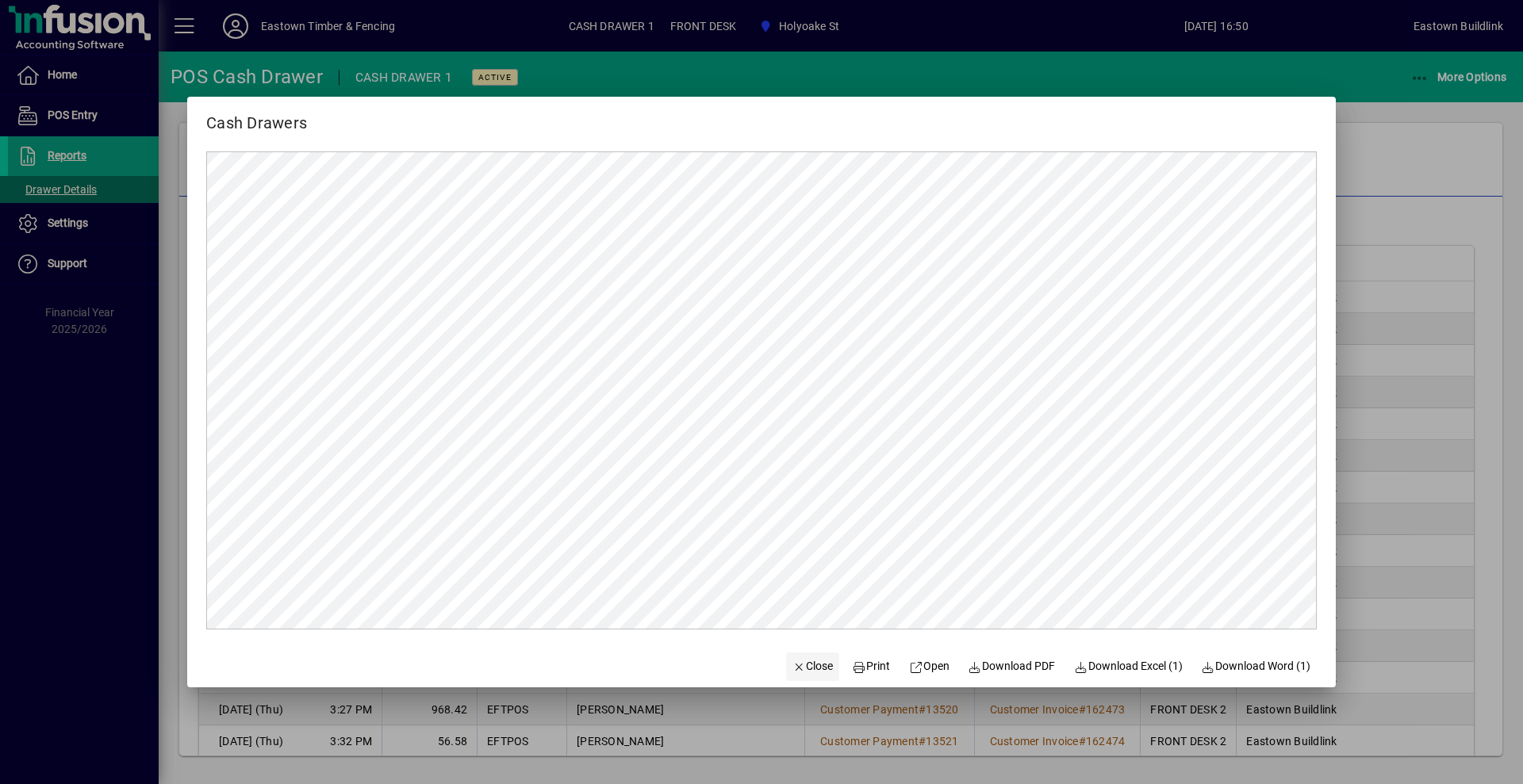
click at [796, 670] on span "Close" at bounding box center [813, 666] width 41 height 16
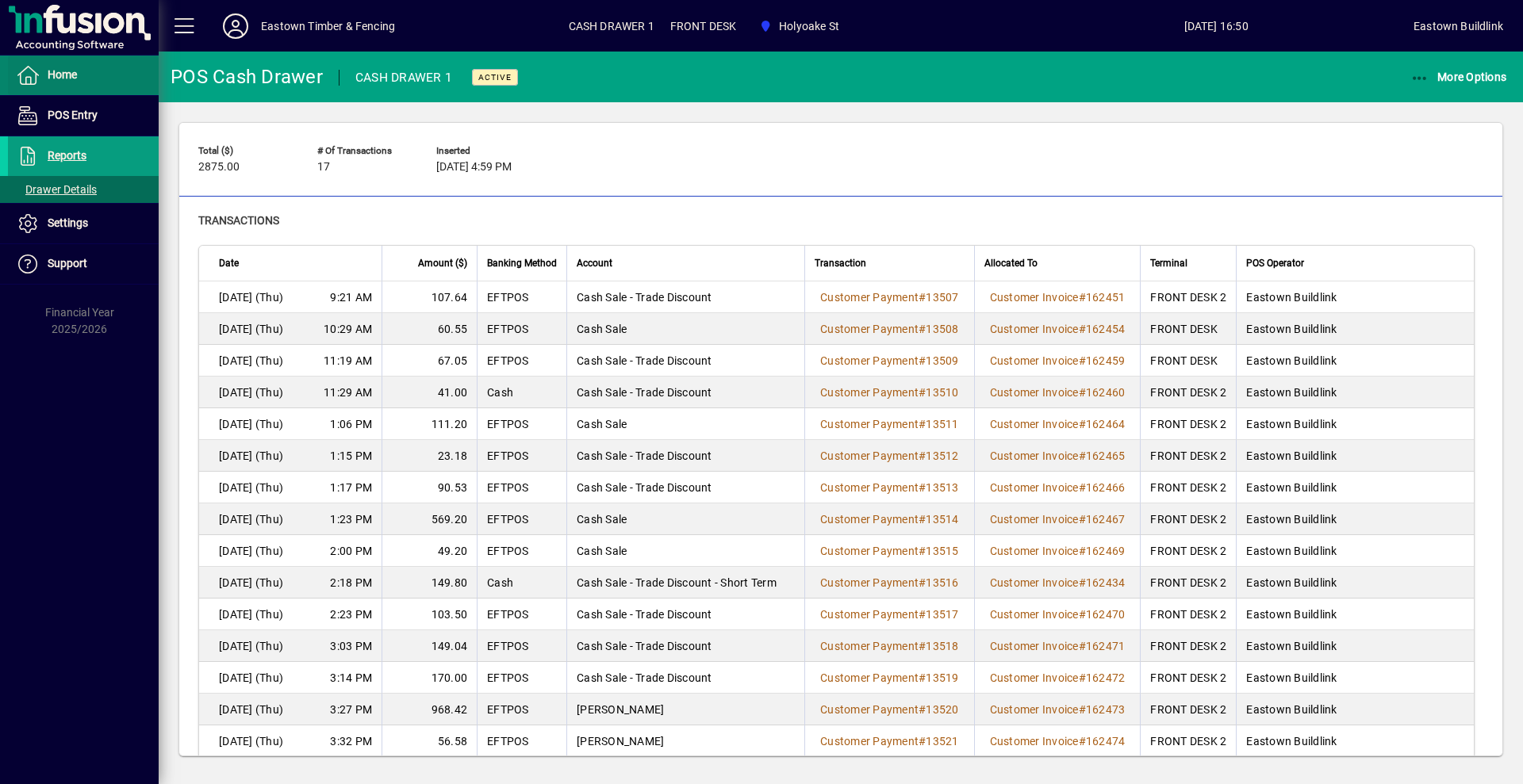
click at [109, 76] on span at bounding box center [83, 75] width 151 height 38
